Goal: Task Accomplishment & Management: Manage account settings

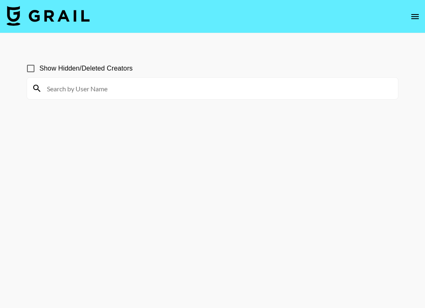
click at [194, 91] on input at bounding box center [218, 88] width 352 height 13
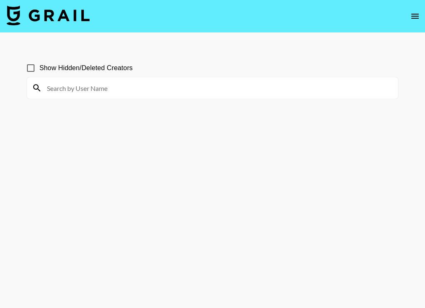
click at [121, 89] on input at bounding box center [218, 87] width 352 height 13
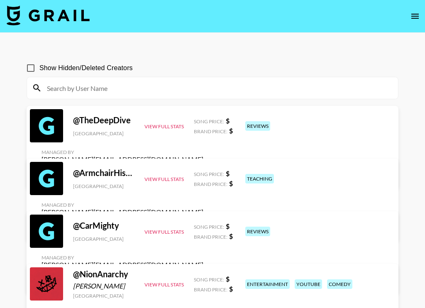
click at [43, 85] on input at bounding box center [218, 87] width 352 height 13
click at [37, 88] on icon at bounding box center [37, 88] width 10 height 10
click at [70, 91] on input at bounding box center [218, 87] width 352 height 13
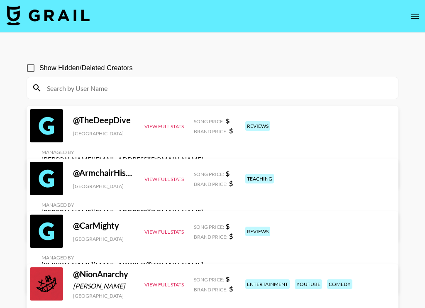
click at [70, 91] on input at bounding box center [218, 87] width 352 height 13
click at [54, 89] on input at bounding box center [218, 87] width 352 height 13
paste input "mattrandon"
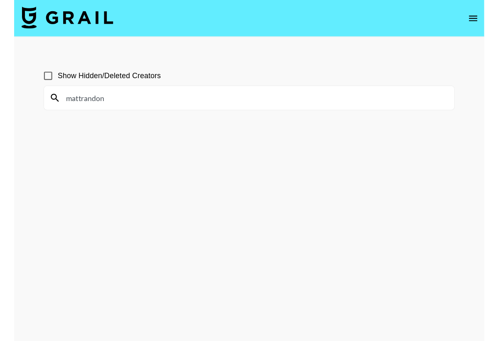
scroll to position [0, 0]
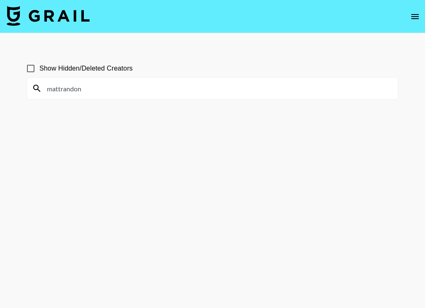
type input "mattrandon"
click at [32, 69] on input "Show Hidden/Deleted Creators" at bounding box center [30, 68] width 17 height 17
checkbox input "true"
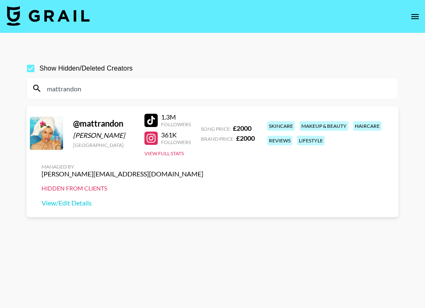
click at [111, 80] on div "mattrandon" at bounding box center [212, 89] width 371 height 22
click at [88, 88] on input "mattrandon" at bounding box center [218, 88] width 352 height 13
drag, startPoint x: 95, startPoint y: 88, endPoint x: 24, endPoint y: 86, distance: 70.7
click at [24, 86] on div "Show Hidden/Deleted Creators mattrandon @ [PERSON_NAME] [GEOGRAPHIC_DATA] 1.3M …" at bounding box center [213, 174] width 386 height 242
paste input "_leaveitblankk"
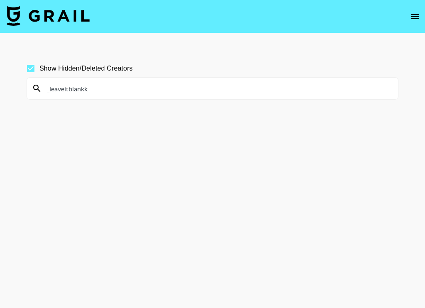
click at [90, 89] on input "_leaveitblankk" at bounding box center [218, 88] width 352 height 13
paste input "sofiahairhealth"
click at [59, 91] on input "sofiahairhealth" at bounding box center [218, 88] width 352 height 13
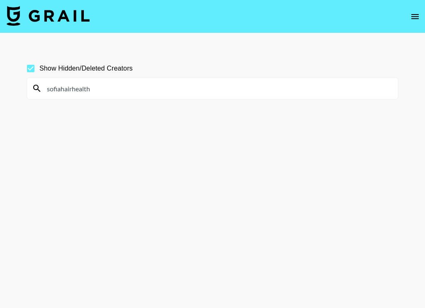
click at [59, 91] on input "sofiahairhealth" at bounding box center [218, 88] width 352 height 13
paste input "dermatologysurgeon"
type input "dermatologysurgeon"
click at [315, 147] on section "Show Hidden/Deleted Creators dermatologysurgeon" at bounding box center [213, 174] width 372 height 242
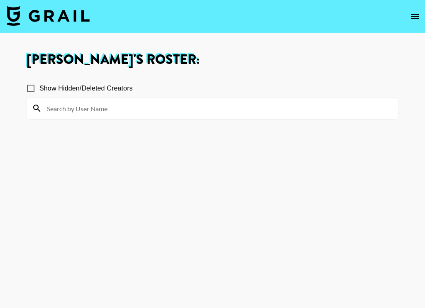
click at [79, 19] on img at bounding box center [48, 16] width 83 height 20
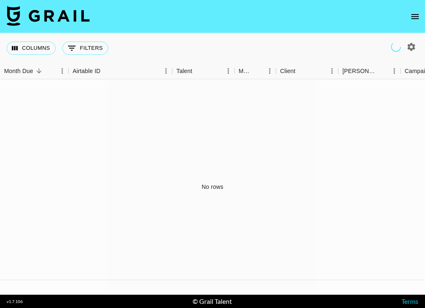
click at [413, 16] on icon "open drawer" at bounding box center [415, 17] width 10 height 10
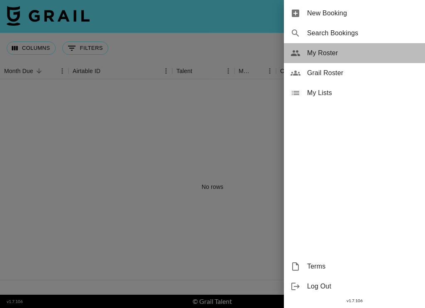
click at [344, 51] on span "My Roster" at bounding box center [362, 53] width 111 height 10
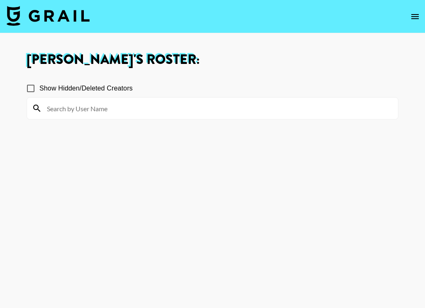
click at [412, 17] on icon "open drawer" at bounding box center [415, 16] width 7 height 5
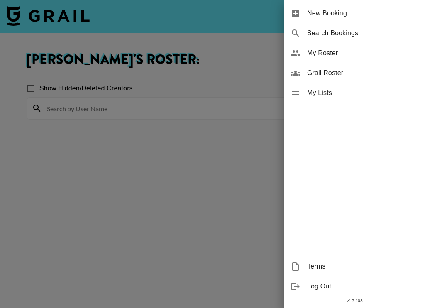
click at [359, 77] on span "Grail Roster" at bounding box center [362, 73] width 111 height 10
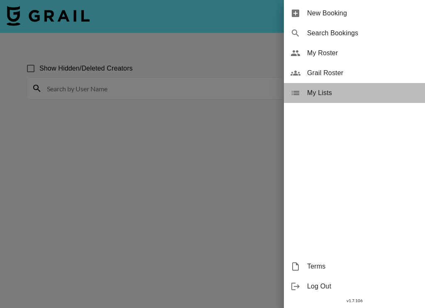
click at [336, 93] on span "My Lists" at bounding box center [362, 93] width 111 height 10
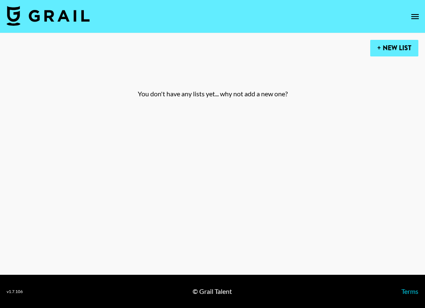
click at [385, 54] on button "+ New List" at bounding box center [395, 48] width 48 height 17
